Goal: Task Accomplishment & Management: Use online tool/utility

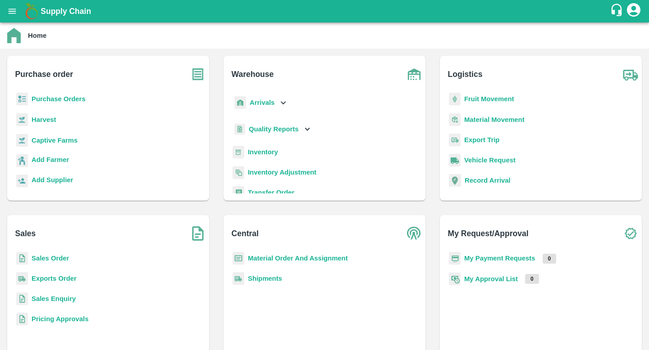
click at [55, 281] on b "Exports Order" at bounding box center [54, 278] width 45 height 7
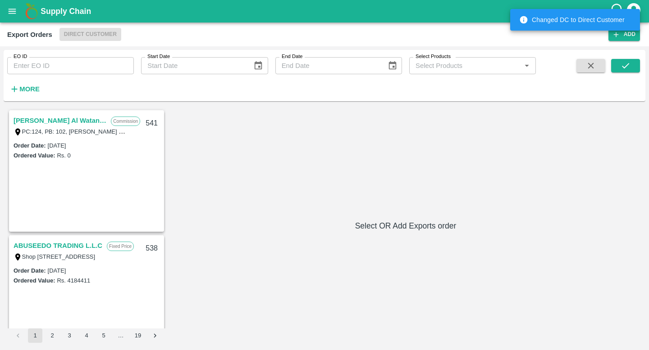
click at [87, 122] on link "[PERSON_NAME] Al Wataniya LLC" at bounding box center [60, 121] width 93 height 12
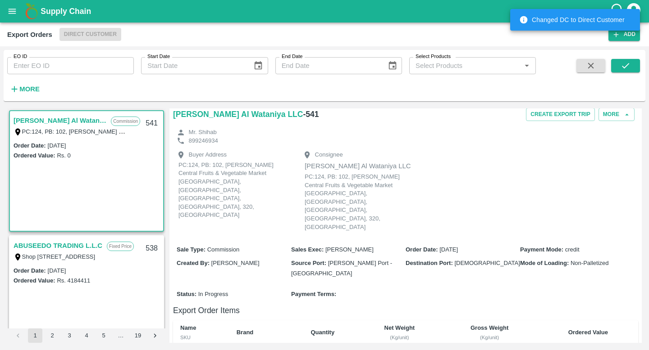
scroll to position [15, 0]
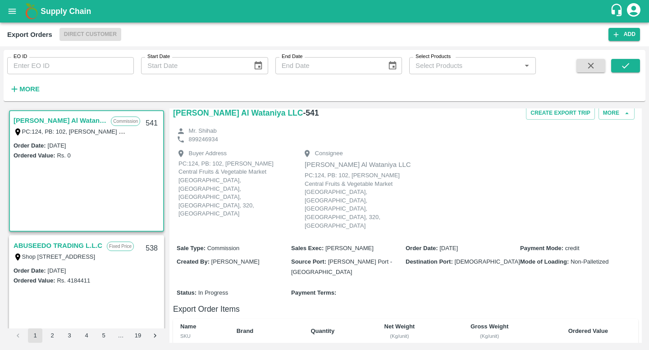
click at [68, 243] on link "ABUSEEDO TRADING L.L.C" at bounding box center [58, 246] width 89 height 12
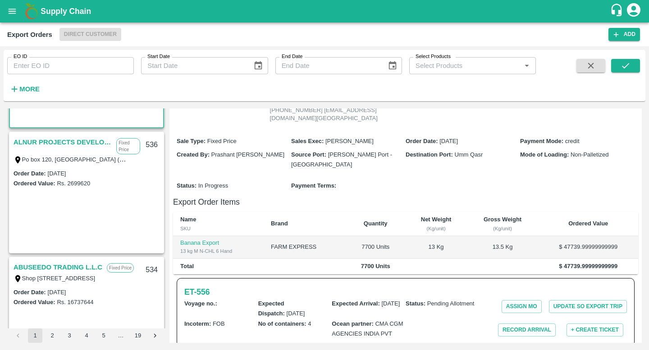
scroll to position [314, 0]
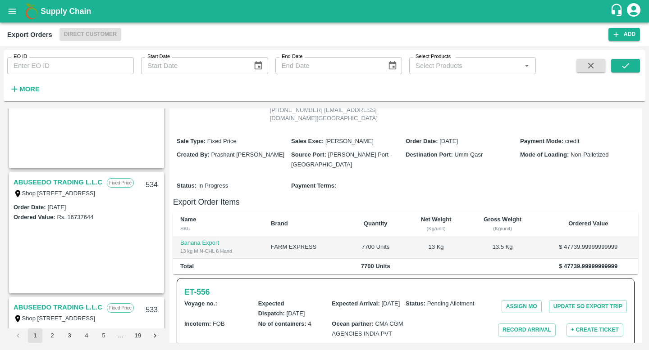
click at [22, 93] on h6 "More" at bounding box center [29, 89] width 20 height 12
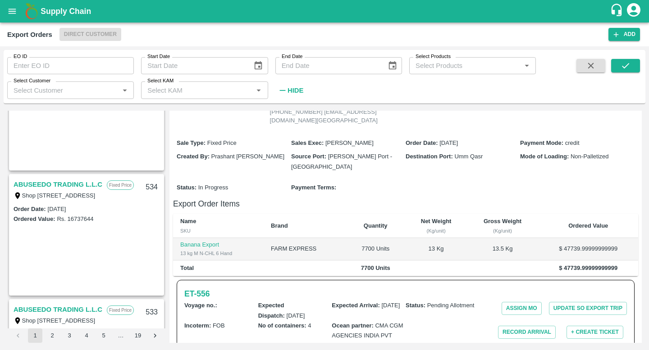
click at [461, 68] on input "Select Products" at bounding box center [465, 66] width 106 height 12
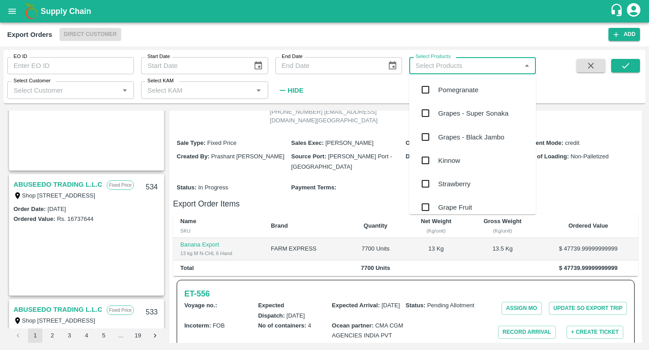
click at [460, 117] on div "Grapes - Super Sonaka" at bounding box center [473, 114] width 70 height 10
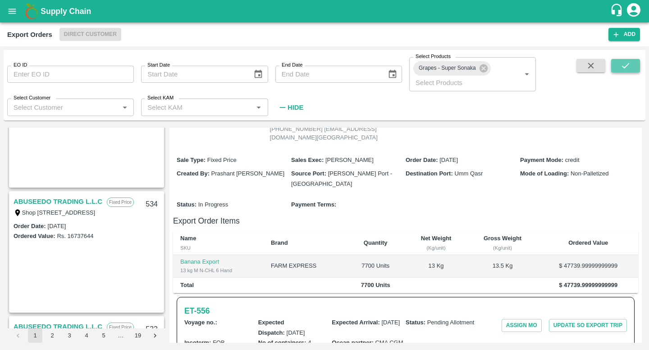
click at [628, 61] on icon "submit" at bounding box center [625, 66] width 10 height 10
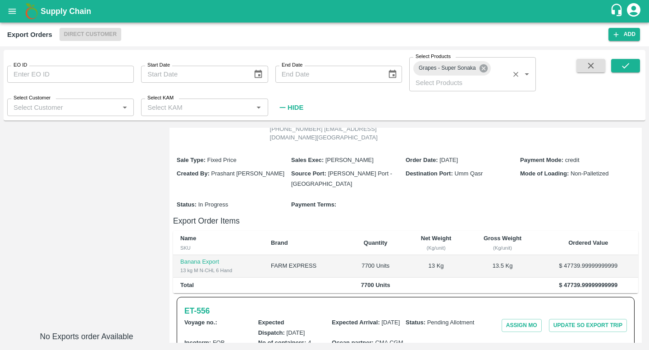
click at [486, 70] on icon at bounding box center [483, 68] width 8 height 8
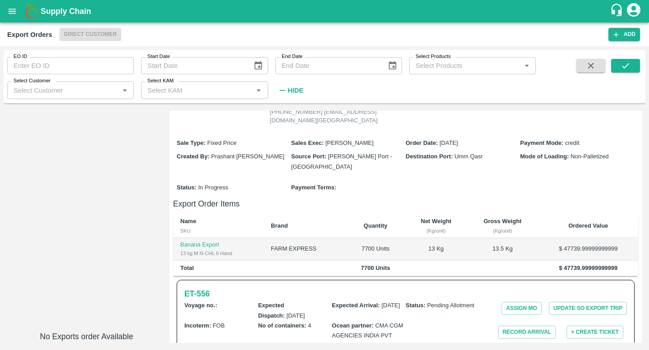
click at [463, 72] on input "Select Products" at bounding box center [465, 66] width 106 height 12
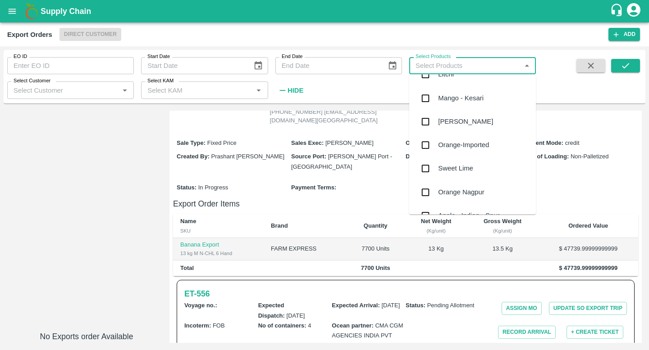
scroll to position [411, 0]
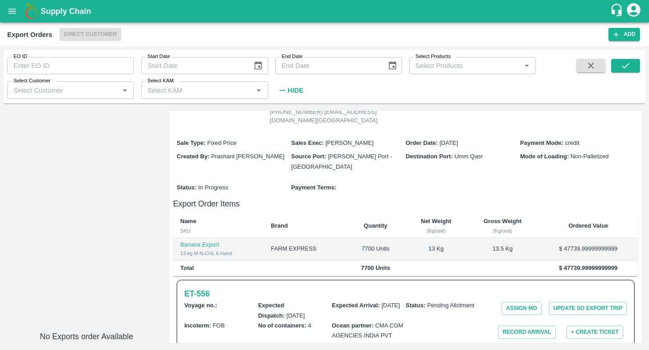
click at [517, 37] on div "Export Orders Direct Customer" at bounding box center [307, 34] width 601 height 13
